Goal: Task Accomplishment & Management: Complete application form

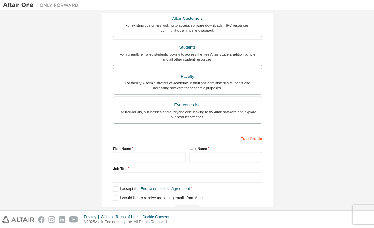
scroll to position [117, 0]
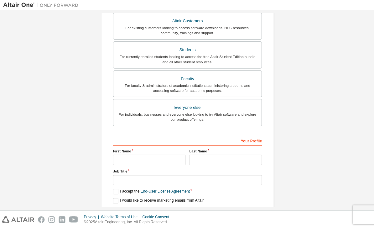
click at [230, 52] on div "Students" at bounding box center [187, 49] width 140 height 9
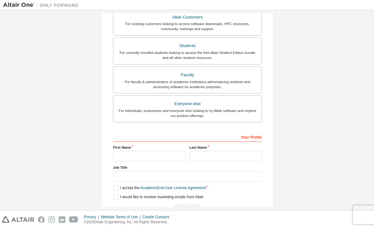
scroll to position [137, 0]
click at [121, 157] on input "text" at bounding box center [149, 156] width 72 height 10
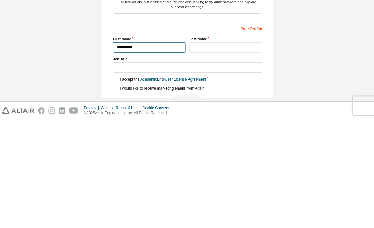
type input "*********"
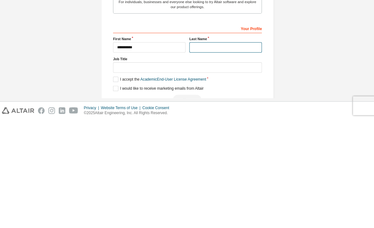
click at [231, 151] on input "text" at bounding box center [225, 156] width 72 height 10
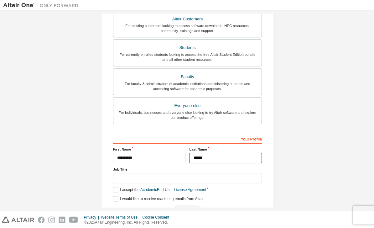
scroll to position [20, 0]
type input "******"
click at [115, 186] on label "I accept the Academic End-User License Agreement" at bounding box center [159, 188] width 93 height 5
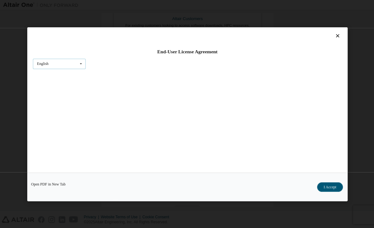
click at [41, 62] on div "English" at bounding box center [43, 64] width 12 height 4
click at [41, 69] on div "English" at bounding box center [59, 74] width 52 height 10
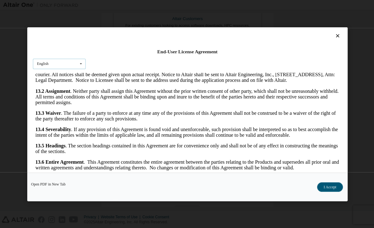
scroll to position [1201, 0]
click at [331, 191] on button "I Accept" at bounding box center [329, 186] width 26 height 9
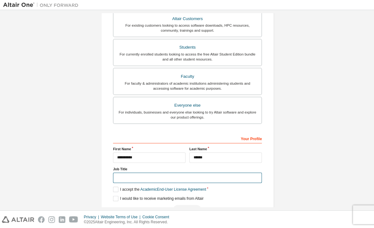
click at [119, 172] on input "text" at bounding box center [187, 177] width 148 height 10
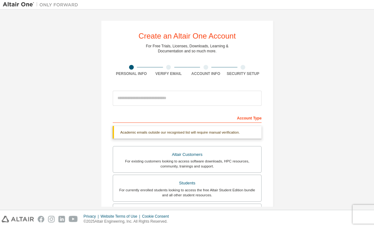
scroll to position [0, 0]
type input "********"
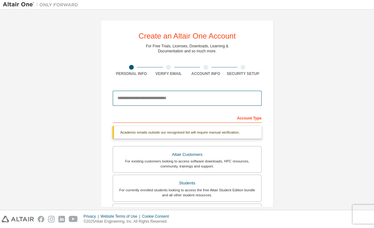
click at [126, 91] on input "email" at bounding box center [187, 98] width 148 height 15
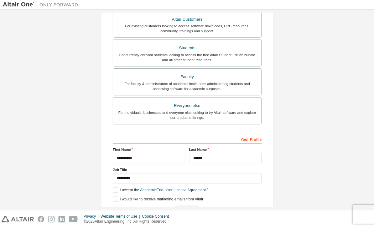
scroll to position [134, 0]
type input "**********"
click at [189, 205] on div "Next" at bounding box center [187, 209] width 148 height 9
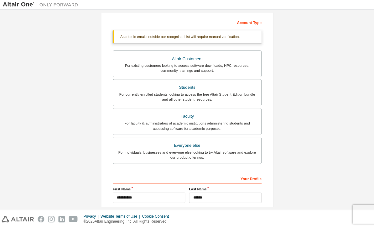
scroll to position [94, 0]
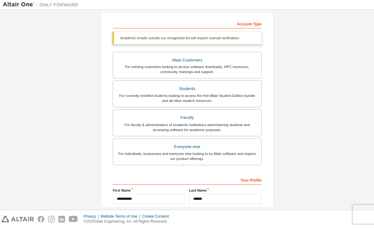
click at [235, 93] on div "For currently enrolled students looking to access the free Altair Student Editi…" at bounding box center [187, 98] width 140 height 10
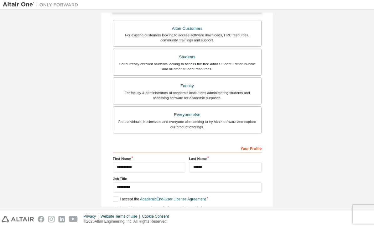
scroll to position [128, 0]
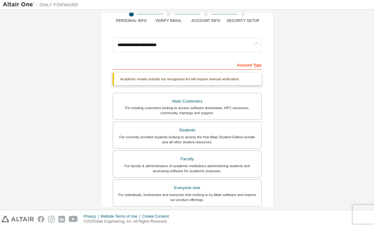
click at [108, 187] on div "**********" at bounding box center [187, 134] width 172 height 333
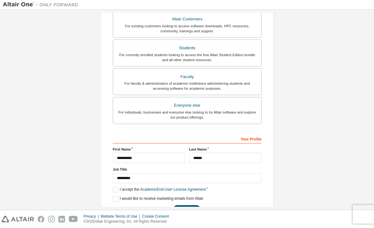
scroll to position [118, 0]
click at [188, 205] on button "Next" at bounding box center [187, 209] width 28 height 9
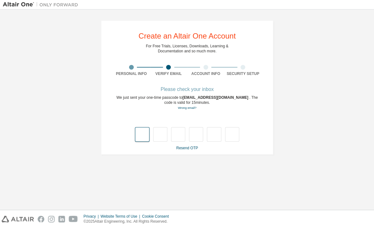
scroll to position [0, 0]
